Goal: Use online tool/utility

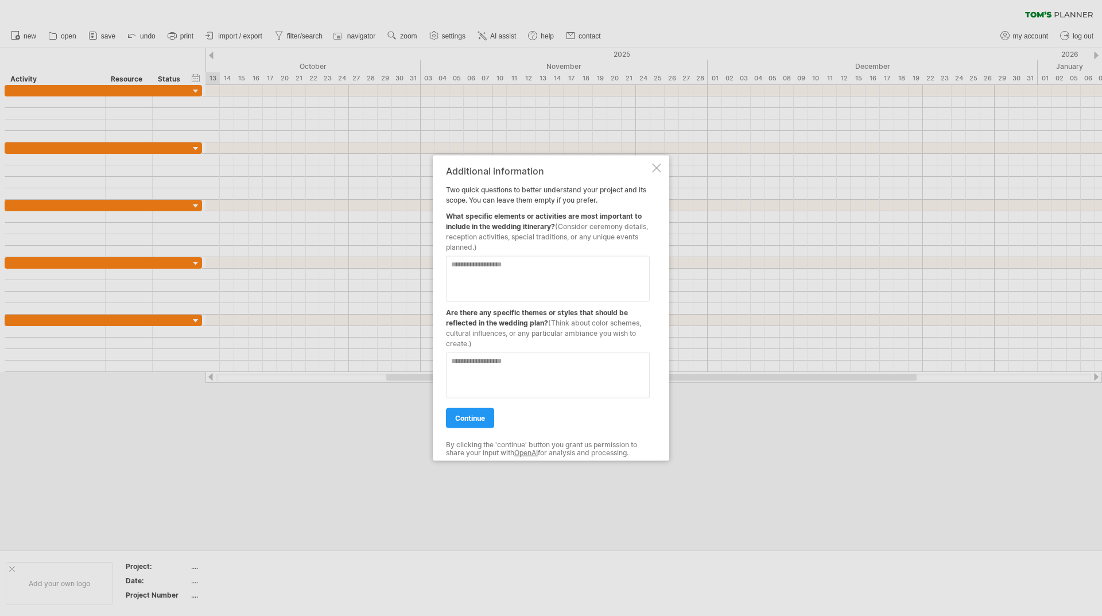
click at [564, 269] on textarea at bounding box center [548, 278] width 204 height 46
click at [473, 417] on span "continue" at bounding box center [470, 417] width 30 height 9
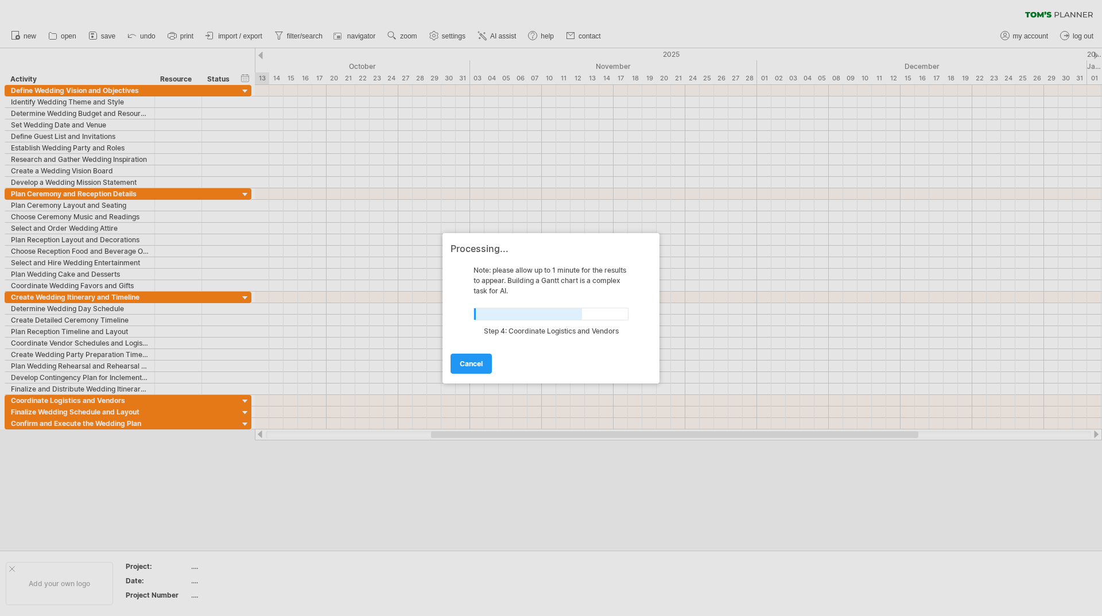
drag, startPoint x: 309, startPoint y: 124, endPoint x: 317, endPoint y: 126, distance: 8.8
click at [317, 126] on div at bounding box center [551, 308] width 1102 height 616
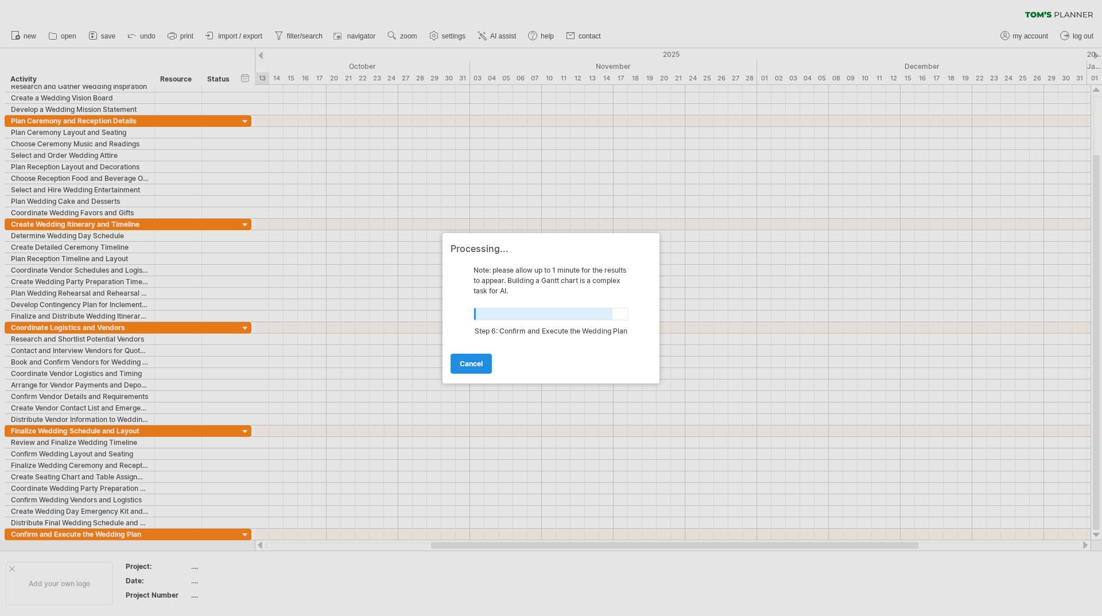
drag, startPoint x: 415, startPoint y: 293, endPoint x: 484, endPoint y: 362, distance: 97.8
click at [484, 362] on div "Trying to reach [DOMAIN_NAME] Connected again... 0% clear filter new" at bounding box center [551, 308] width 1102 height 616
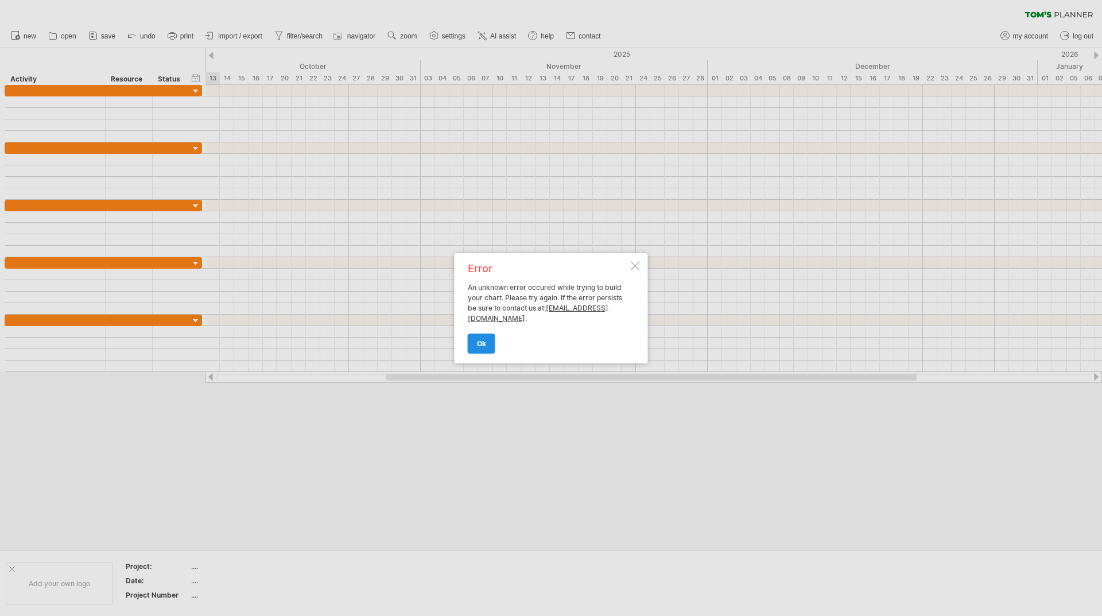
click at [473, 337] on link "ok" at bounding box center [482, 343] width 28 height 20
